Goal: Task Accomplishment & Management: Use online tool/utility

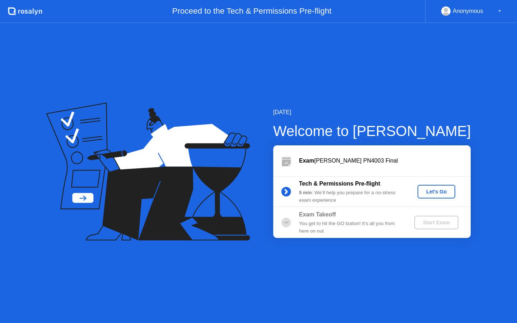
click at [432, 193] on div "Let's Go" at bounding box center [437, 192] width 32 height 6
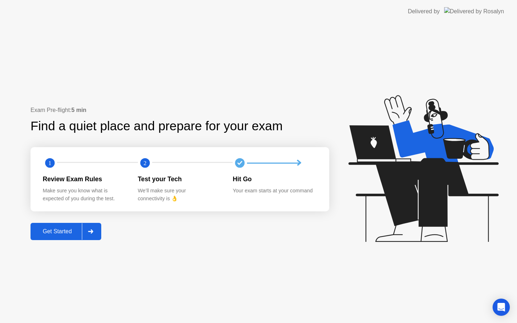
click at [67, 230] on div "Get Started" at bounding box center [57, 231] width 49 height 6
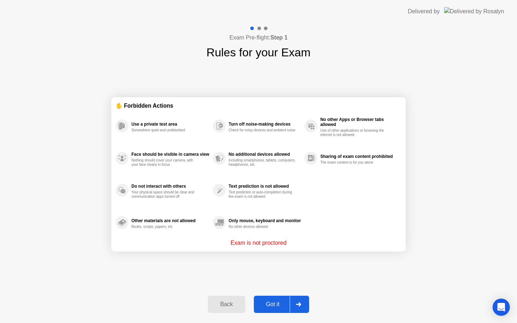
click at [274, 301] on div "Got it" at bounding box center [273, 304] width 34 height 6
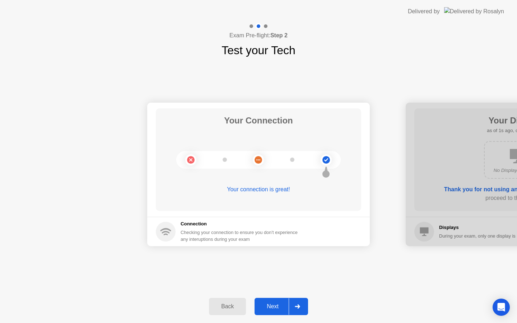
click at [276, 305] on div "Next" at bounding box center [273, 307] width 32 height 6
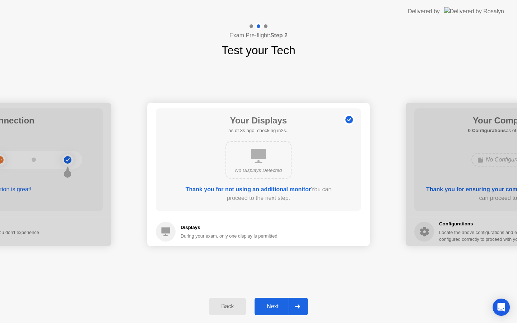
click at [280, 305] on div "Next" at bounding box center [273, 307] width 32 height 6
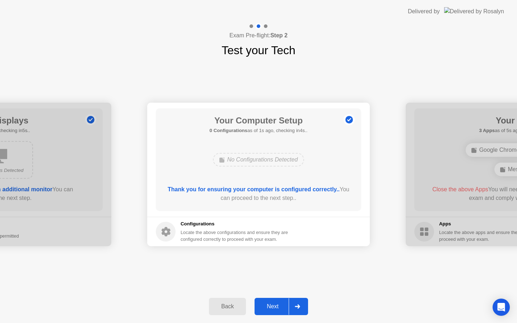
click at [280, 305] on div "Next" at bounding box center [273, 307] width 32 height 6
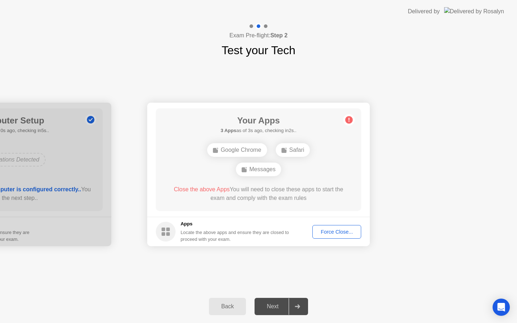
click at [323, 233] on div "Force Close..." at bounding box center [337, 232] width 44 height 6
click at [343, 229] on div "Force Close..." at bounding box center [337, 232] width 44 height 6
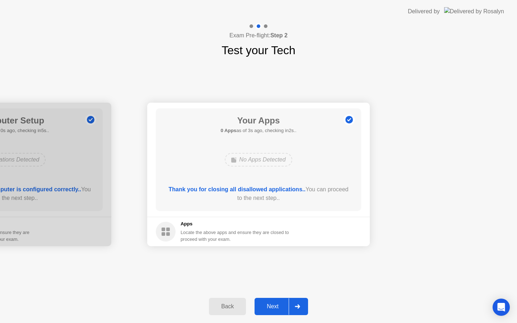
click at [272, 310] on div "Next" at bounding box center [273, 307] width 32 height 6
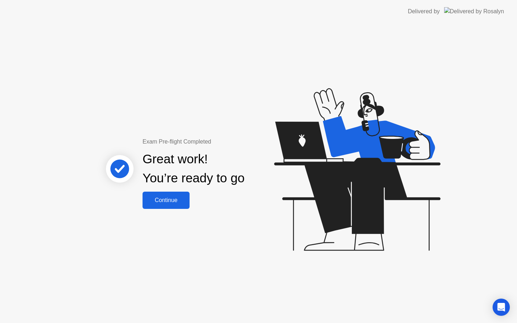
click at [164, 195] on button "Continue" at bounding box center [166, 200] width 47 height 17
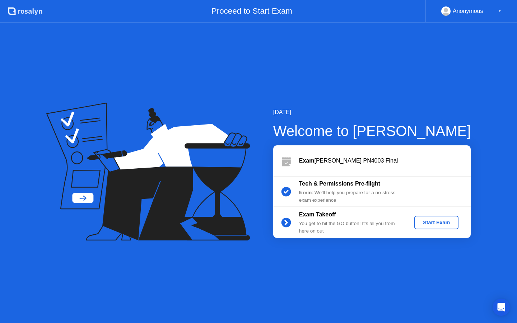
click at [431, 220] on div "Start Exam" at bounding box center [436, 223] width 38 height 6
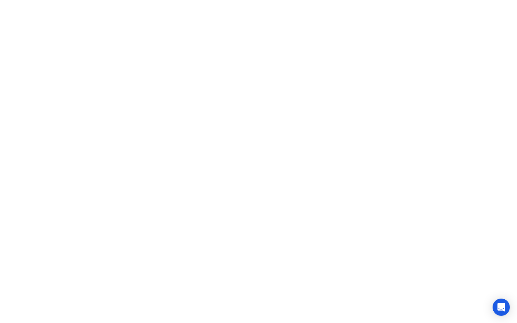
click iframe
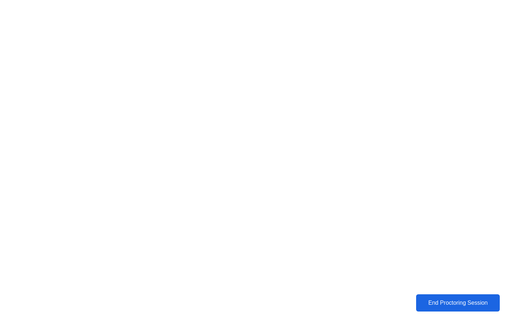
click at [429, 306] on div "End Proctoring Session" at bounding box center [458, 303] width 79 height 6
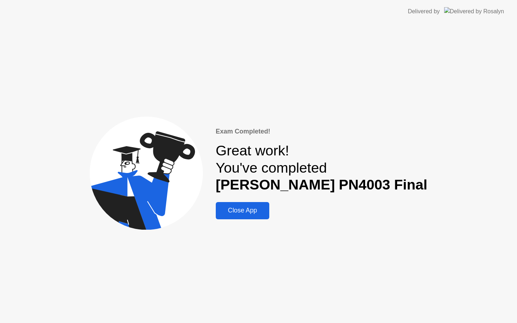
click at [267, 209] on div "Close App" at bounding box center [242, 211] width 49 height 8
